Goal: Task Accomplishment & Management: Complete application form

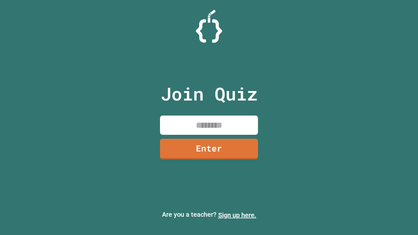
click at [237, 215] on link "Sign up here." at bounding box center [237, 215] width 38 height 8
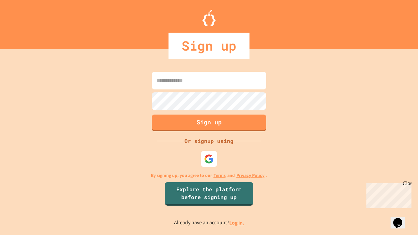
click at [237, 222] on link "Log in." at bounding box center [236, 222] width 15 height 7
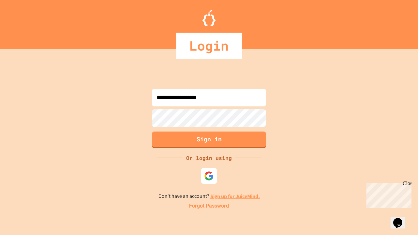
type input "**********"
